Goal: Task Accomplishment & Management: Complete application form

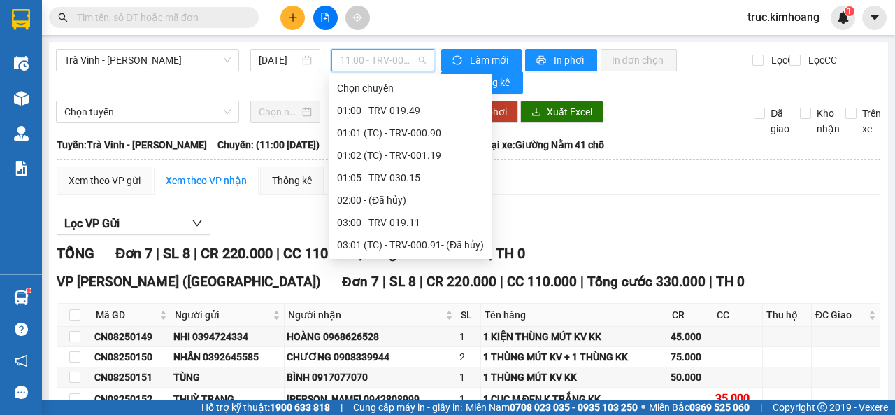
scroll to position [316, 0]
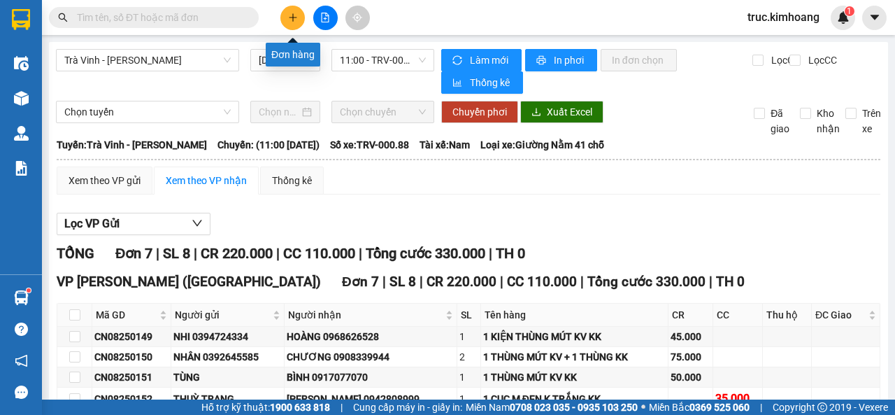
click at [291, 19] on icon "plus" at bounding box center [293, 18] width 10 height 10
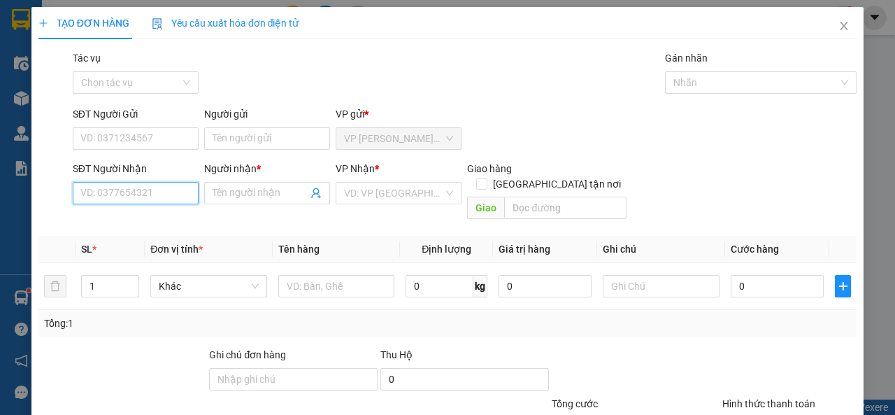
click at [169, 185] on input "SĐT Người Nhận" at bounding box center [136, 193] width 126 height 22
type input "0869544352"
click at [137, 216] on div "0869544352 - C OANH" at bounding box center [134, 220] width 108 height 15
type input "C OANH"
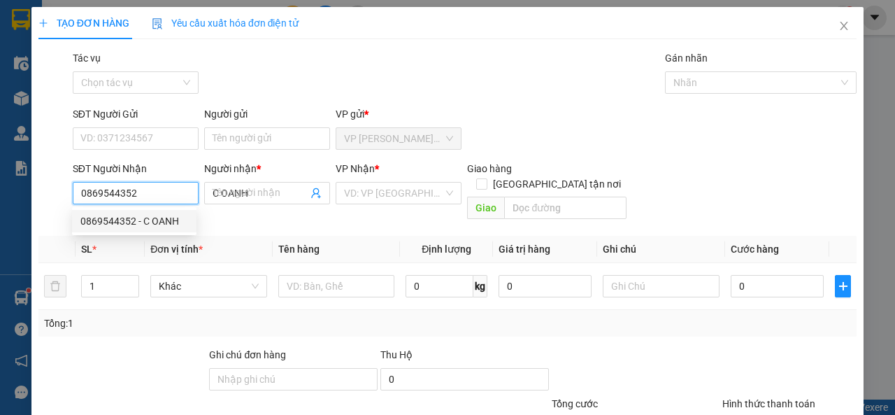
type input "30.000"
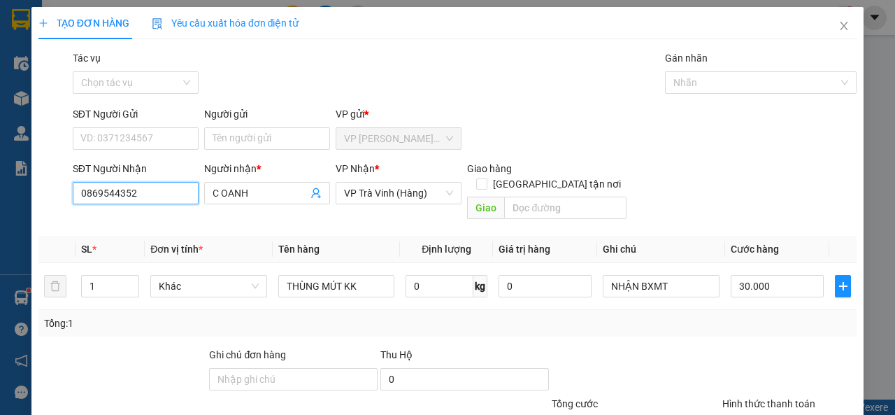
scroll to position [103, 0]
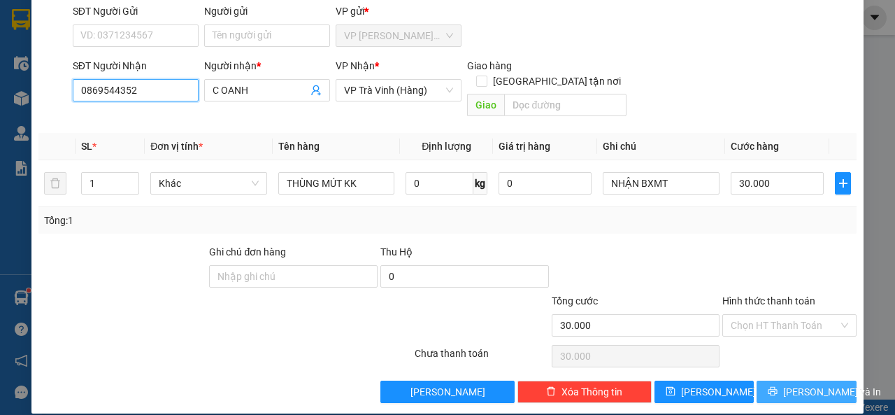
type input "0869544352"
click at [783, 385] on button "[PERSON_NAME] và In" at bounding box center [807, 392] width 100 height 22
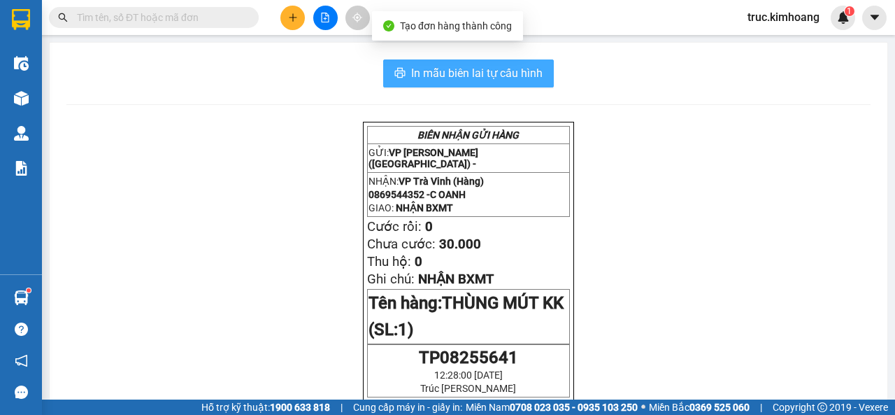
click at [444, 74] on span "In mẫu biên lai tự cấu hình" at bounding box center [477, 72] width 132 height 17
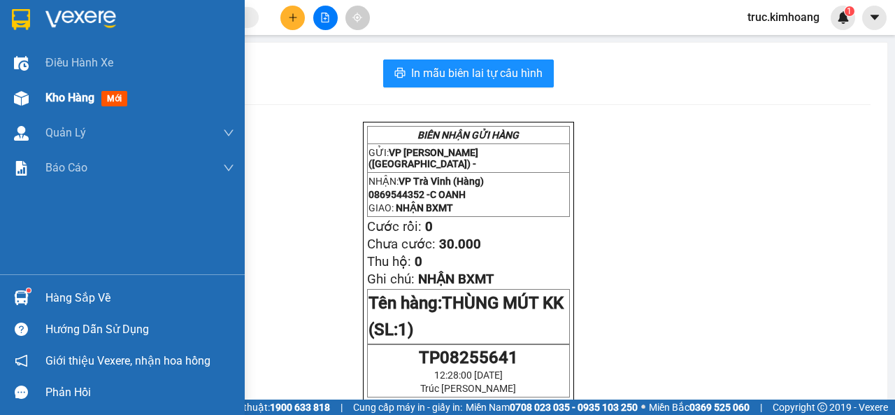
click at [33, 101] on div at bounding box center [21, 98] width 24 height 24
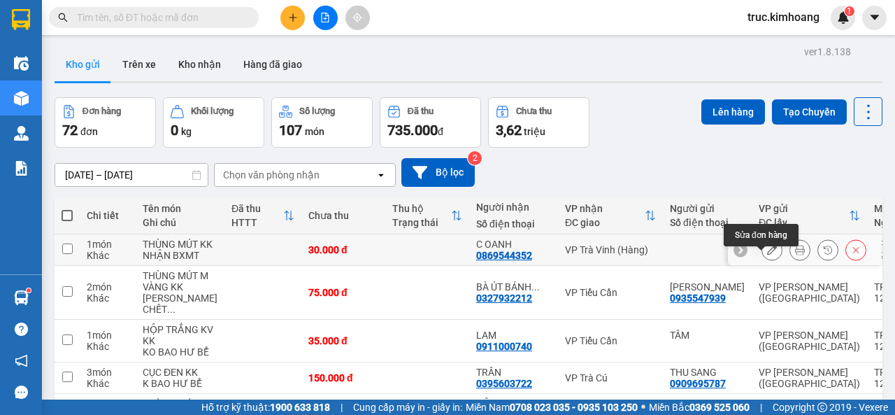
click at [767, 255] on icon at bounding box center [772, 250] width 10 height 10
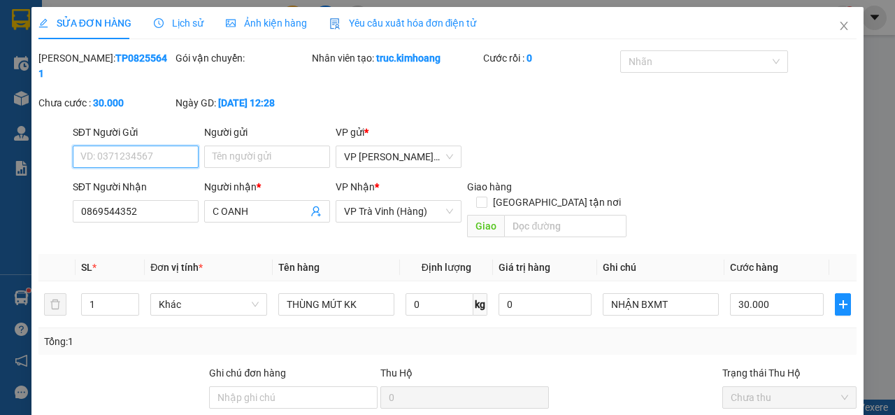
scroll to position [121, 0]
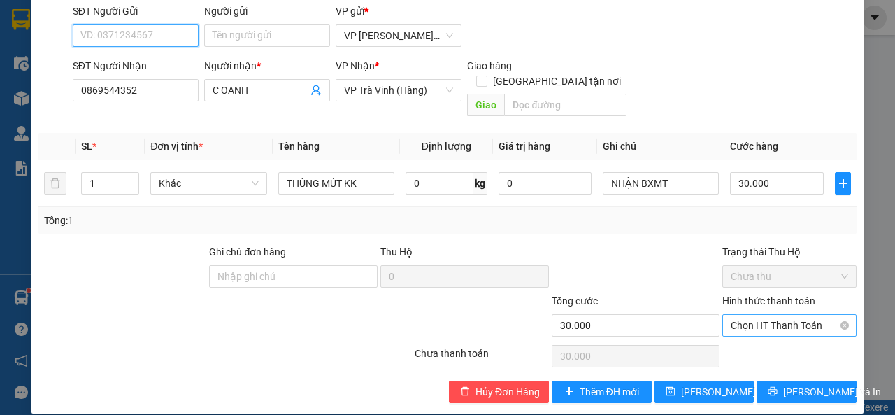
click at [750, 315] on span "Chọn HT Thanh Toán" at bounding box center [790, 325] width 118 height 21
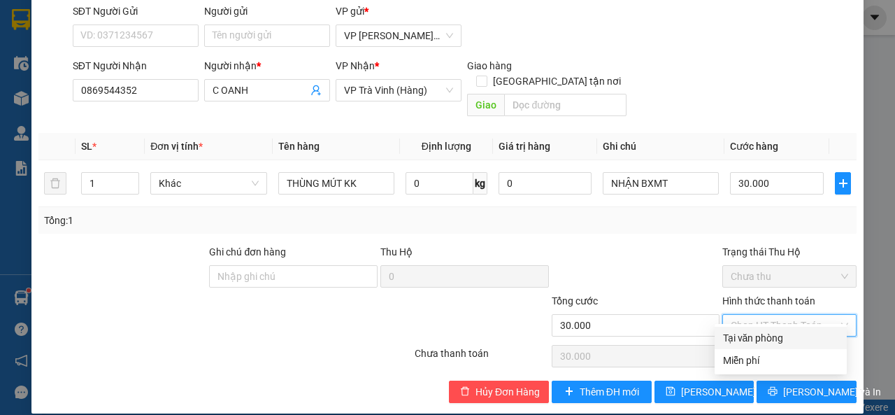
click at [756, 333] on div "Tại văn phòng" at bounding box center [780, 337] width 115 height 15
type input "0"
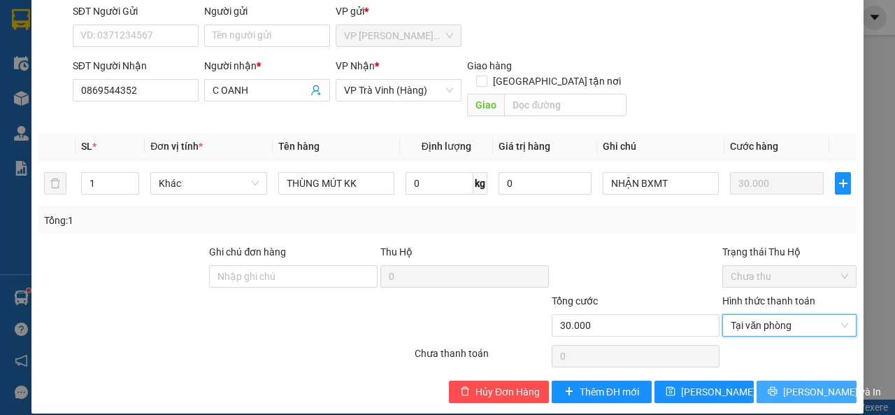
click at [786, 384] on span "[PERSON_NAME] và In" at bounding box center [833, 391] width 98 height 15
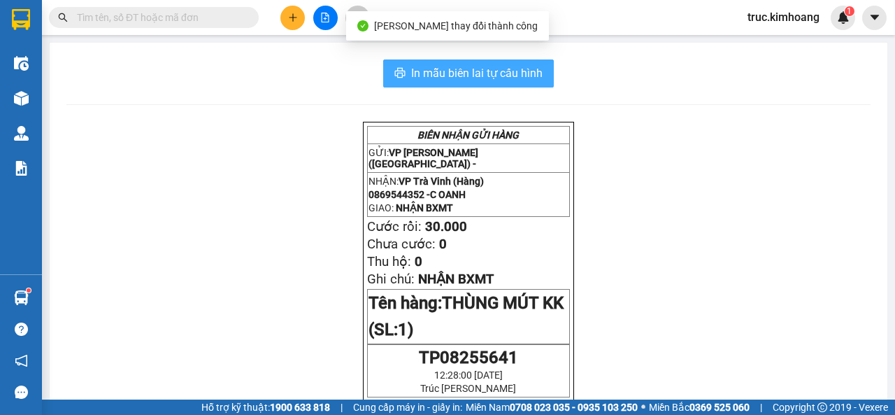
click at [465, 75] on span "In mẫu biên lai tự cấu hình" at bounding box center [477, 72] width 132 height 17
